Goal: Navigation & Orientation: Find specific page/section

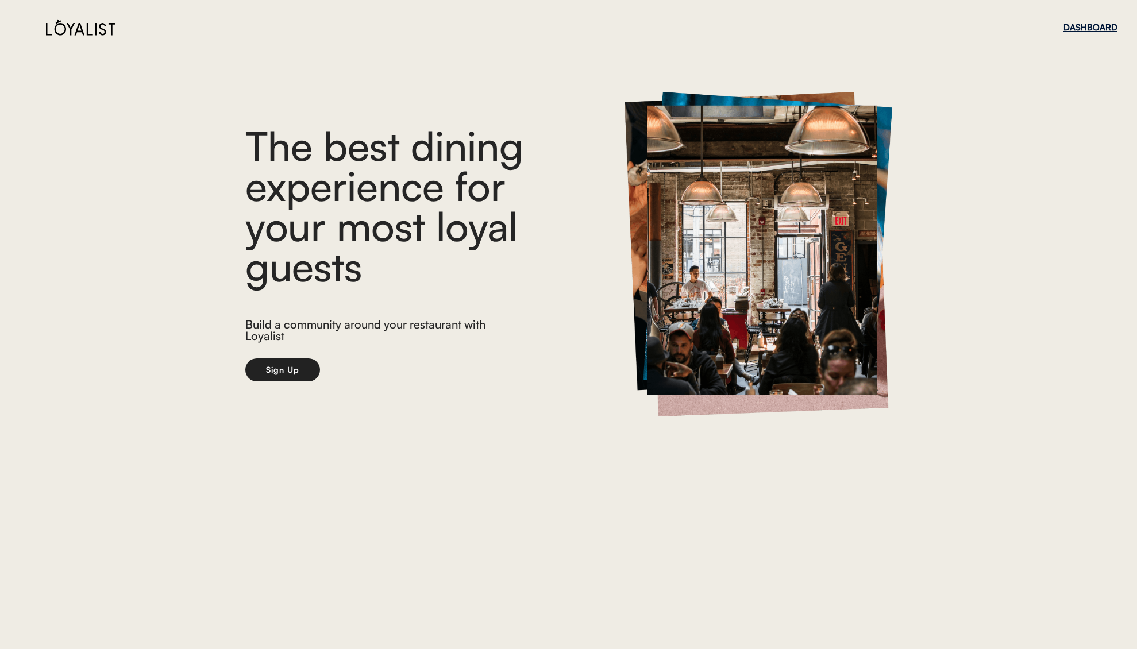
click at [1099, 24] on div "DASHBOARD" at bounding box center [1090, 27] width 54 height 9
